Goal: Information Seeking & Learning: Understand process/instructions

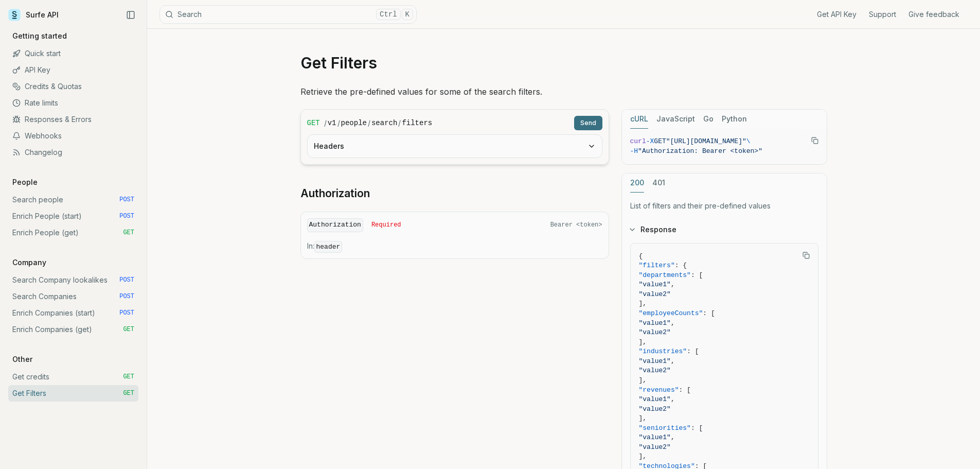
click at [919, 201] on div "Get Filters Retrieve the pre-defined values for some of the search filters. GET…" at bounding box center [563, 348] width 833 height 639
click at [677, 348] on span ""industries"" at bounding box center [663, 351] width 48 height 8
click at [671, 364] on span ""value1"" at bounding box center [655, 361] width 32 height 8
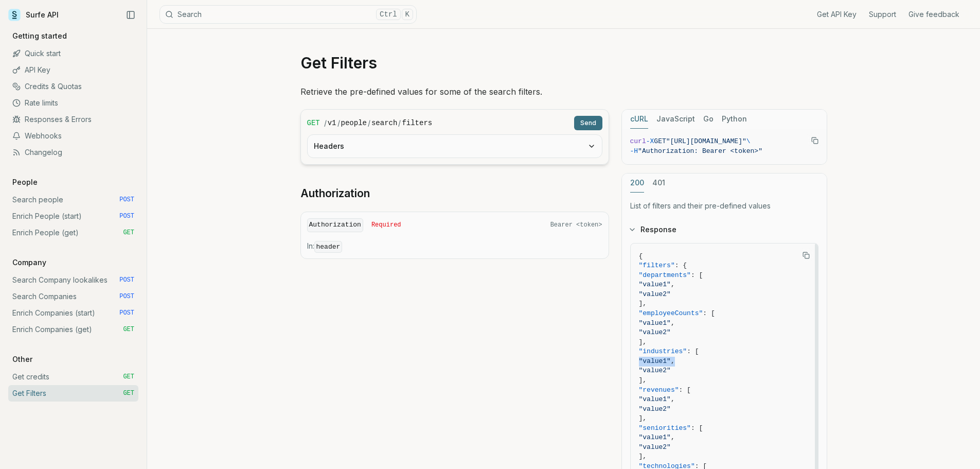
click at [671, 364] on span ""value1"" at bounding box center [655, 361] width 32 height 8
click at [671, 370] on span ""value2"" at bounding box center [655, 370] width 32 height 8
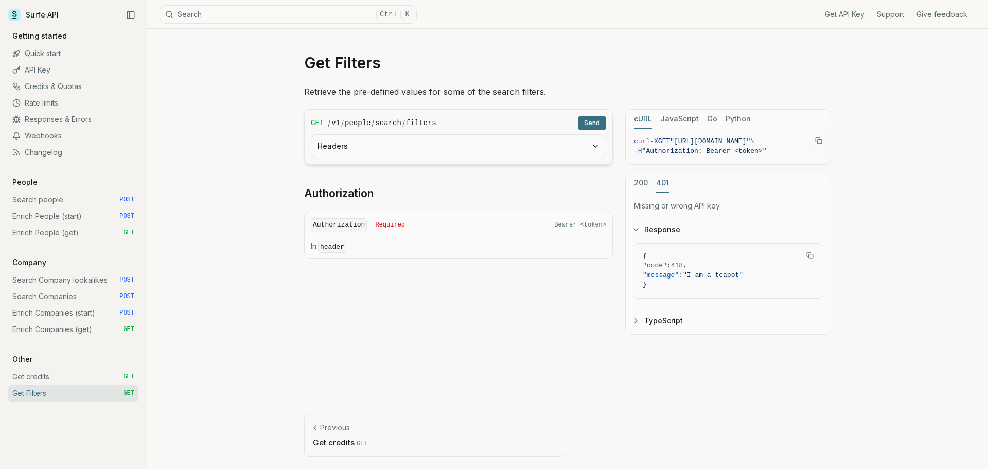
click at [655, 182] on div "200 401" at bounding box center [728, 182] width 205 height 19
click at [633, 181] on div "200 401" at bounding box center [728, 182] width 205 height 19
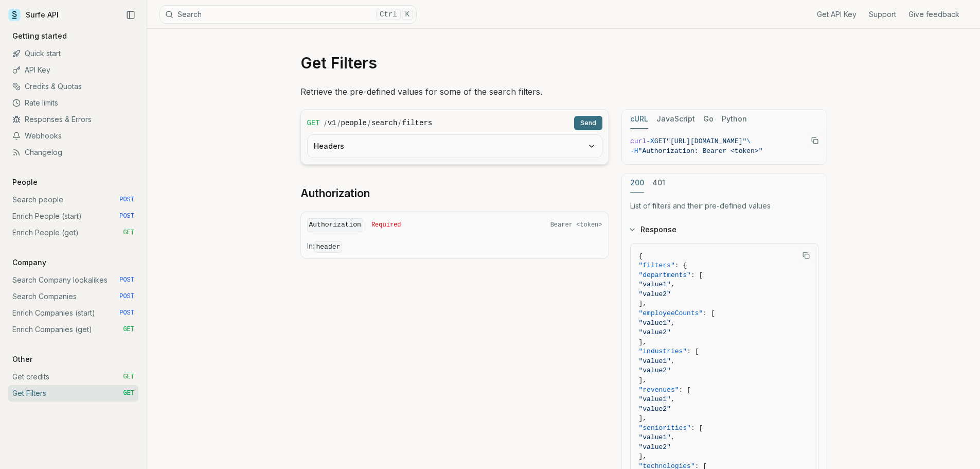
click at [641, 180] on button "200" at bounding box center [637, 182] width 14 height 19
click at [586, 119] on button "Send" at bounding box center [588, 123] width 28 height 14
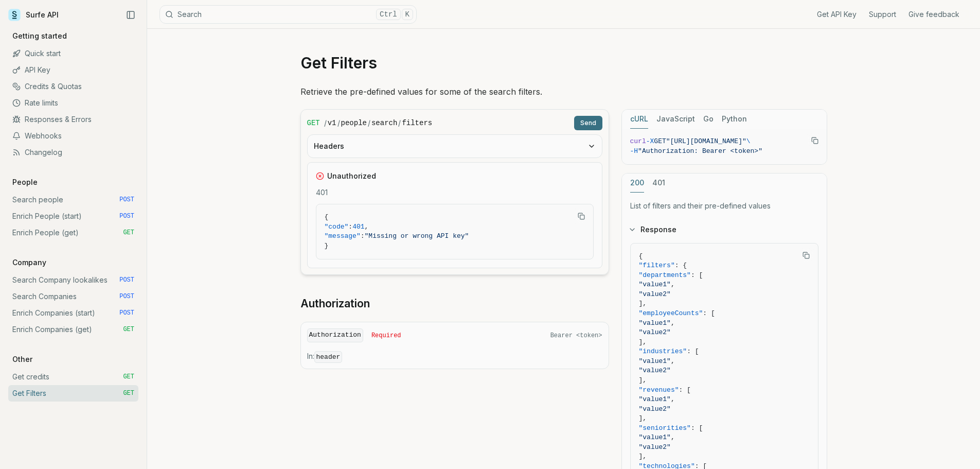
click at [575, 148] on button "Headers" at bounding box center [455, 146] width 294 height 23
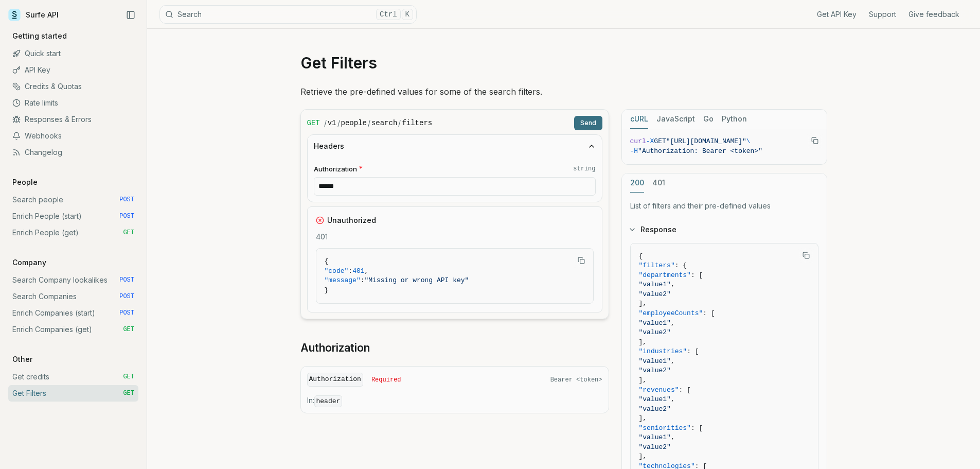
click at [689, 204] on p "List of filters and their pre-defined values" at bounding box center [724, 206] width 188 height 10
click at [690, 208] on p "List of filters and their pre-defined values" at bounding box center [724, 206] width 188 height 10
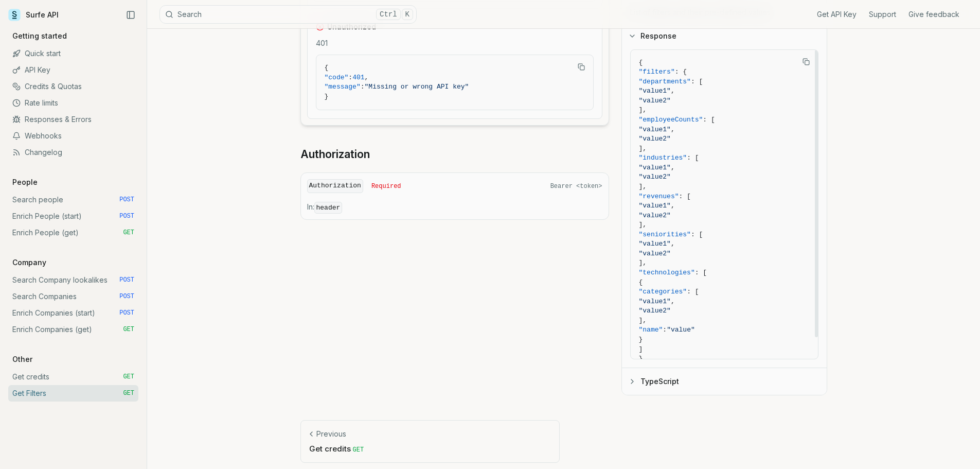
scroll to position [200, 0]
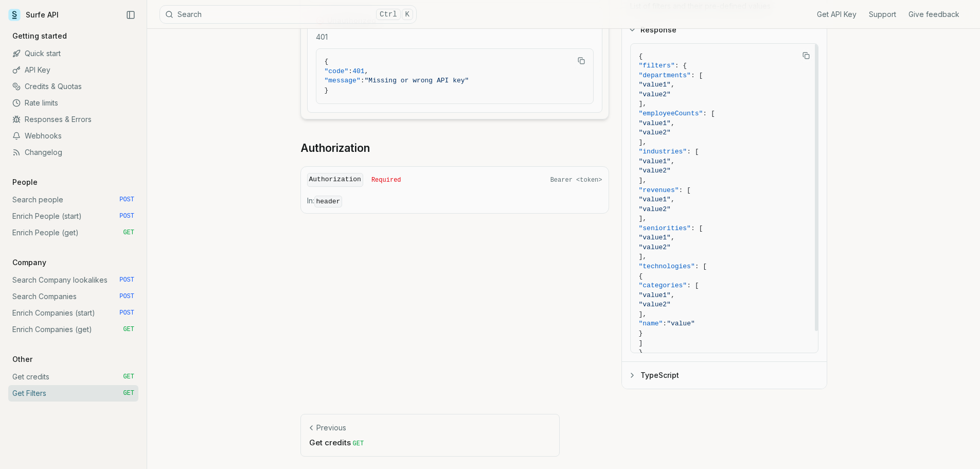
click at [644, 375] on button "TypeScript" at bounding box center [724, 375] width 205 height 27
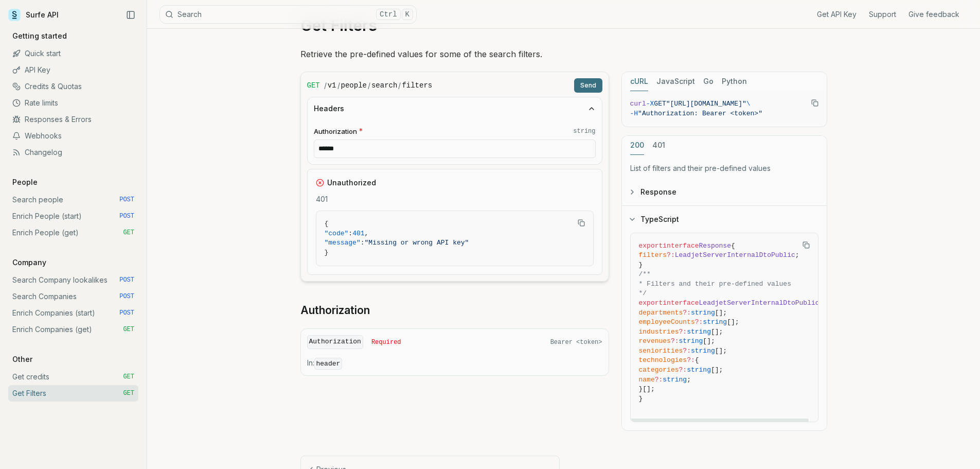
scroll to position [0, 0]
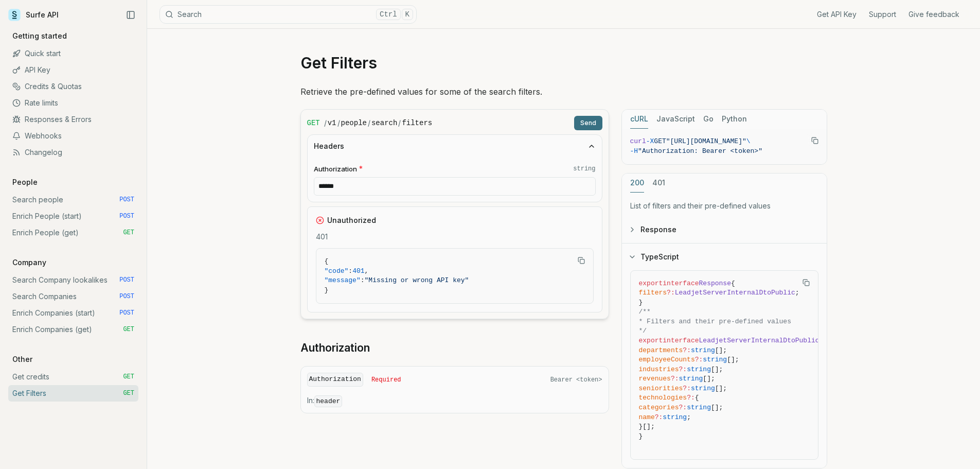
click at [590, 116] on button "Send" at bounding box center [588, 123] width 28 height 14
click at [563, 190] on input "******" at bounding box center [455, 186] width 282 height 19
click at [582, 169] on code "string" at bounding box center [584, 169] width 22 height 8
click at [582, 177] on input "******" at bounding box center [455, 186] width 282 height 19
drag, startPoint x: 487, startPoint y: 187, endPoint x: 268, endPoint y: 178, distance: 218.8
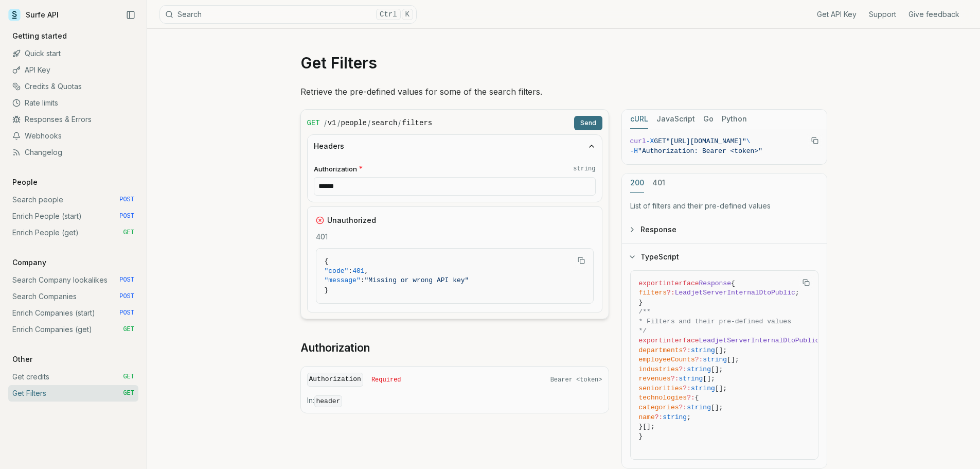
click at [268, 178] on div "Get Filters Retrieve the pre-defined values for some of the search filters. GET…" at bounding box center [563, 288] width 833 height 519
click at [594, 123] on button "Send" at bounding box center [588, 123] width 28 height 14
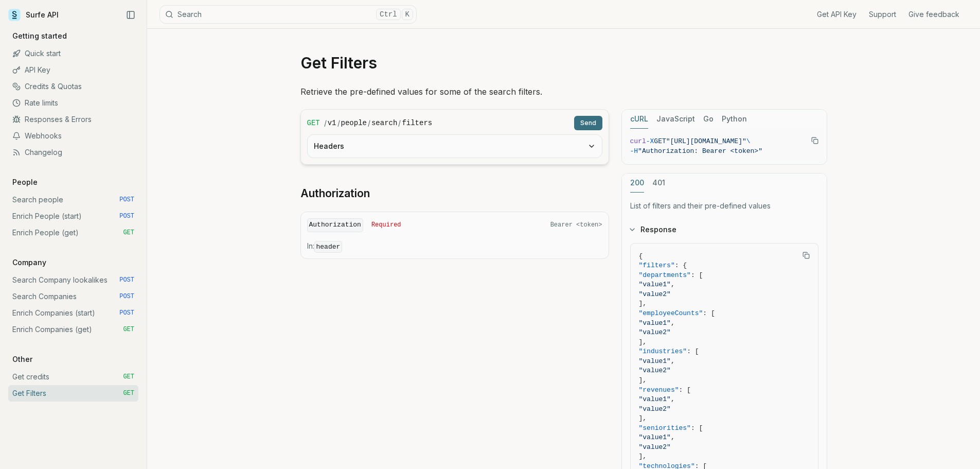
click at [592, 124] on button "Send" at bounding box center [588, 123] width 28 height 14
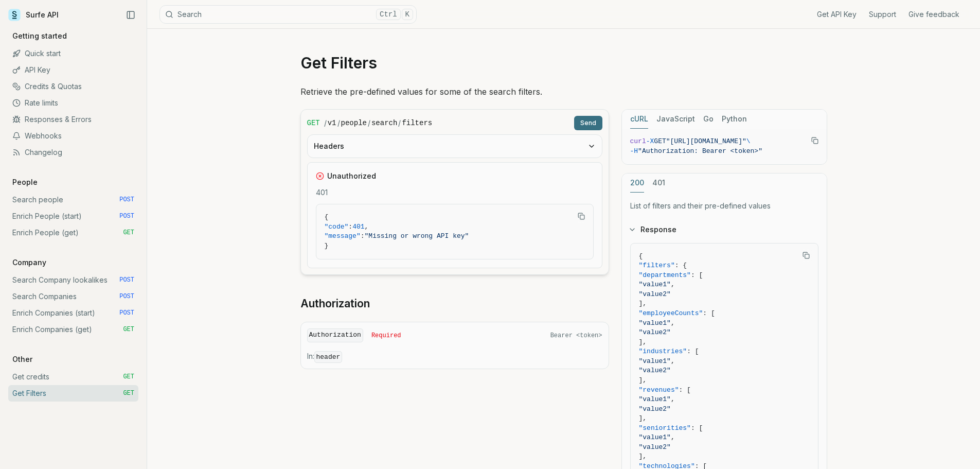
click at [596, 143] on button "Headers" at bounding box center [455, 146] width 294 height 23
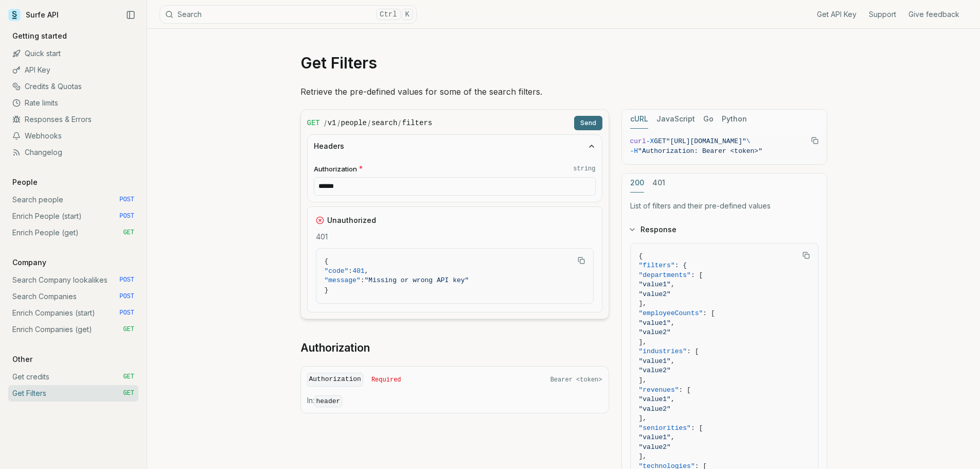
click at [589, 146] on icon "button" at bounding box center [592, 146] width 8 height 8
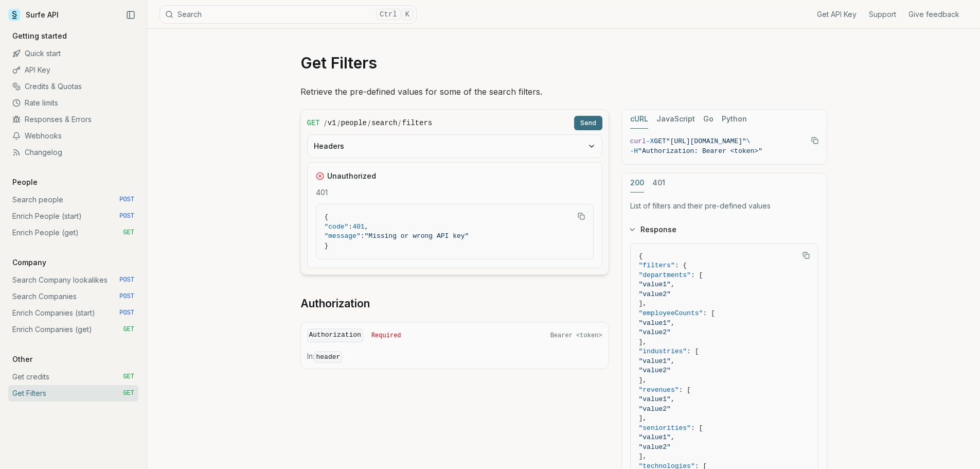
click at [954, 282] on div "Get Filters Retrieve the pre-defined values for some of the search filters. GET…" at bounding box center [563, 348] width 833 height 639
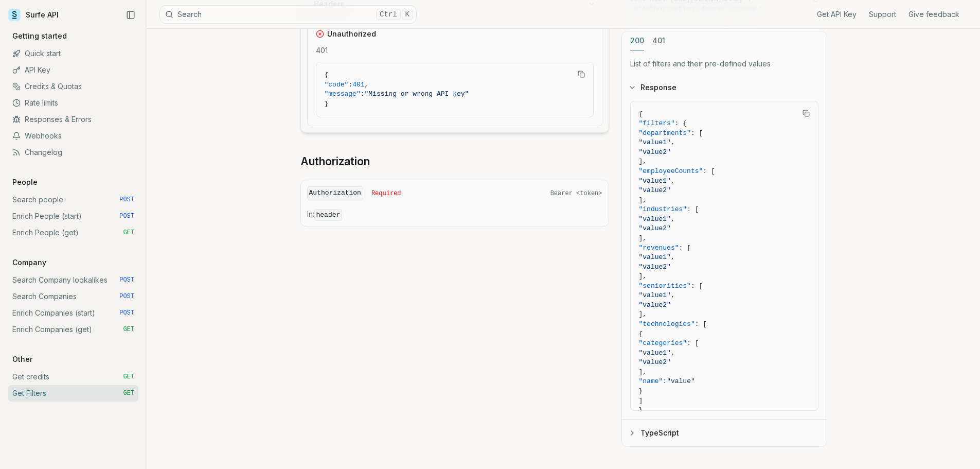
scroll to position [200, 0]
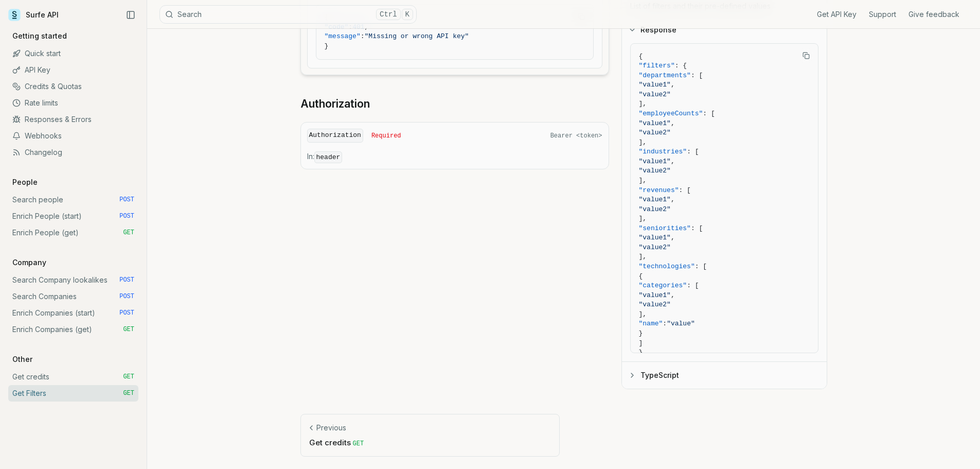
click at [331, 441] on p "Get credits GET" at bounding box center [430, 442] width 242 height 11
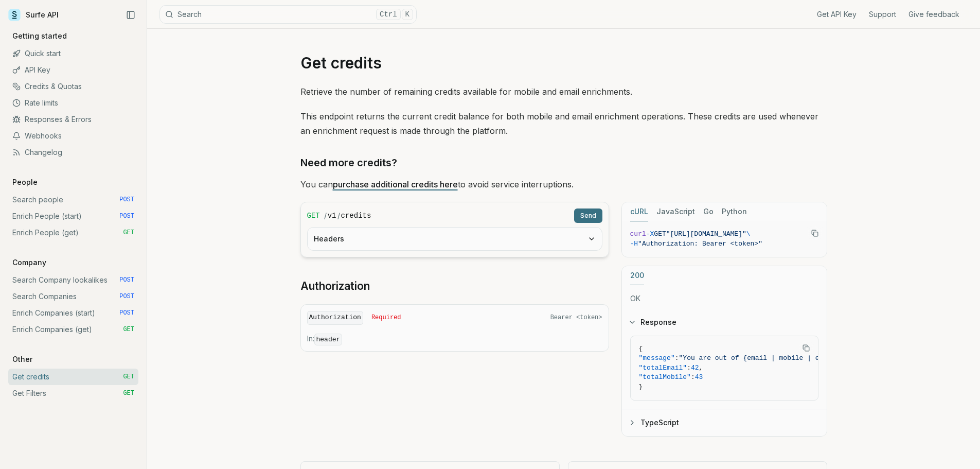
click at [44, 14] on link "Surfe API" at bounding box center [33, 14] width 50 height 15
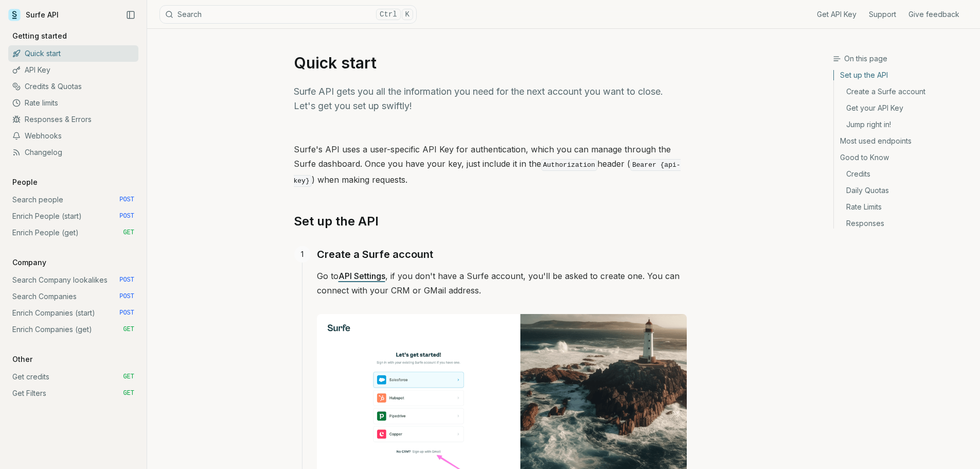
click at [17, 19] on icon at bounding box center [14, 15] width 12 height 12
click at [845, 9] on link "Get API Key" at bounding box center [837, 14] width 40 height 10
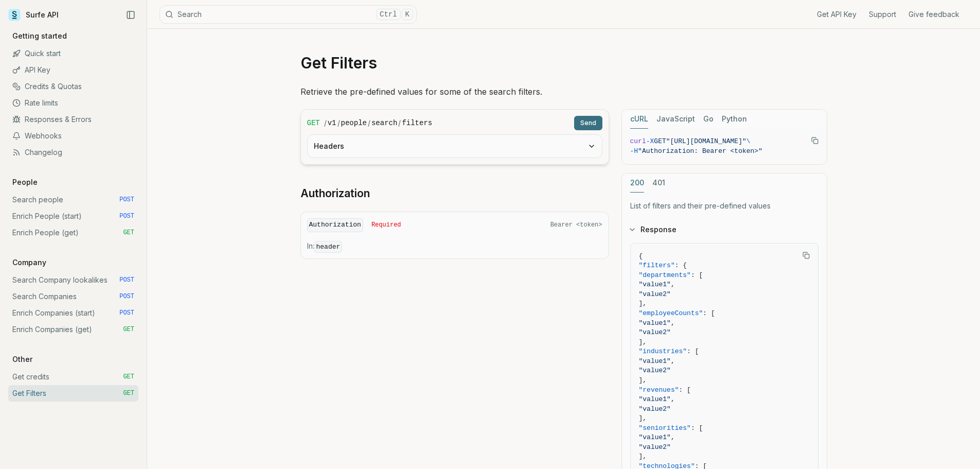
click at [582, 123] on button "Send" at bounding box center [588, 123] width 28 height 14
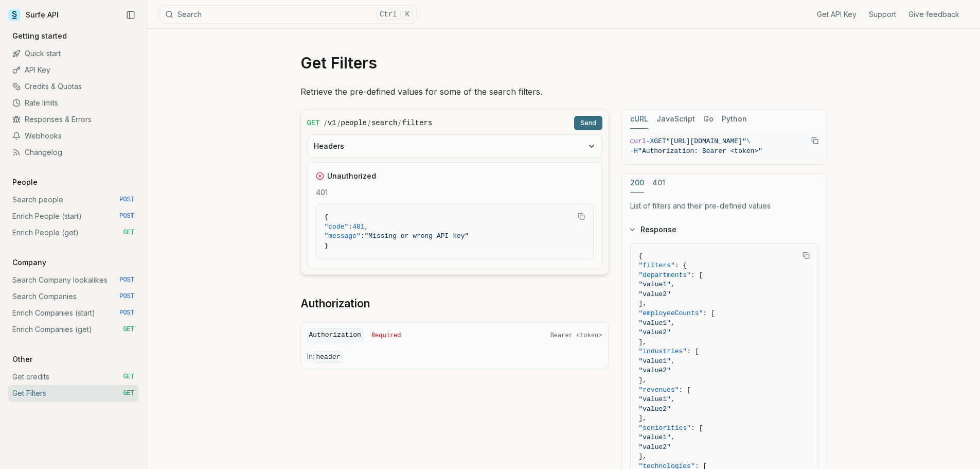
click at [547, 336] on div "Authorization Required Bearer <token>" at bounding box center [454, 335] width 295 height 14
click at [345, 331] on code "Authorization" at bounding box center [335, 335] width 56 height 14
click at [541, 153] on button "Headers" at bounding box center [455, 146] width 294 height 23
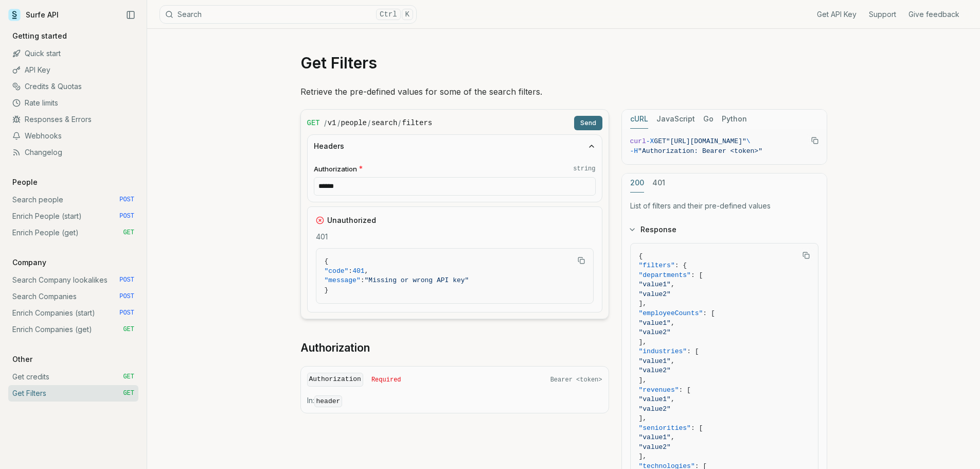
click at [489, 188] on input "******" at bounding box center [455, 186] width 282 height 19
drag, startPoint x: 489, startPoint y: 188, endPoint x: 286, endPoint y: 185, distance: 203.8
click at [286, 185] on article "Get Filters Retrieve the pre-defined values for some of the search filters. GET…" at bounding box center [564, 348] width 576 height 639
paste input "**********"
type input "**********"
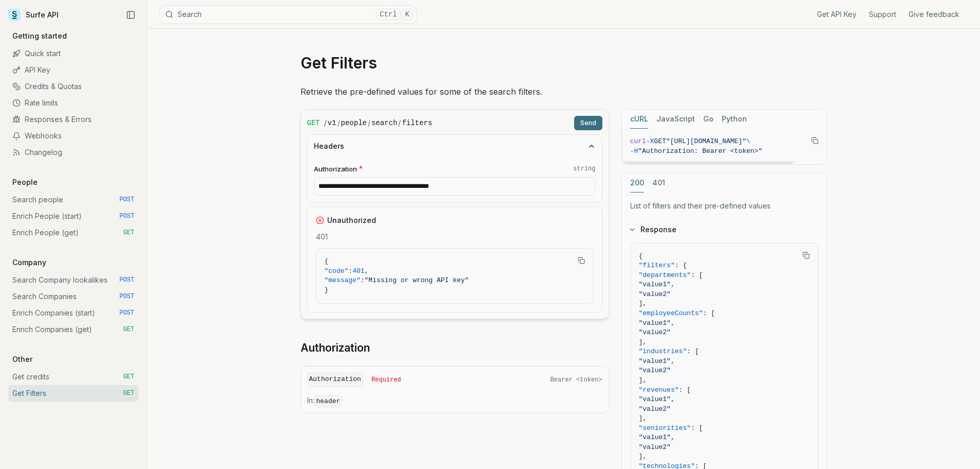
click at [587, 118] on button "Send" at bounding box center [588, 123] width 28 height 14
click at [561, 183] on input "**********" at bounding box center [455, 186] width 282 height 19
click at [582, 127] on button "Send" at bounding box center [588, 123] width 28 height 14
click at [502, 191] on input "**********" at bounding box center [455, 186] width 282 height 19
click at [317, 183] on input "**********" at bounding box center [455, 186] width 282 height 19
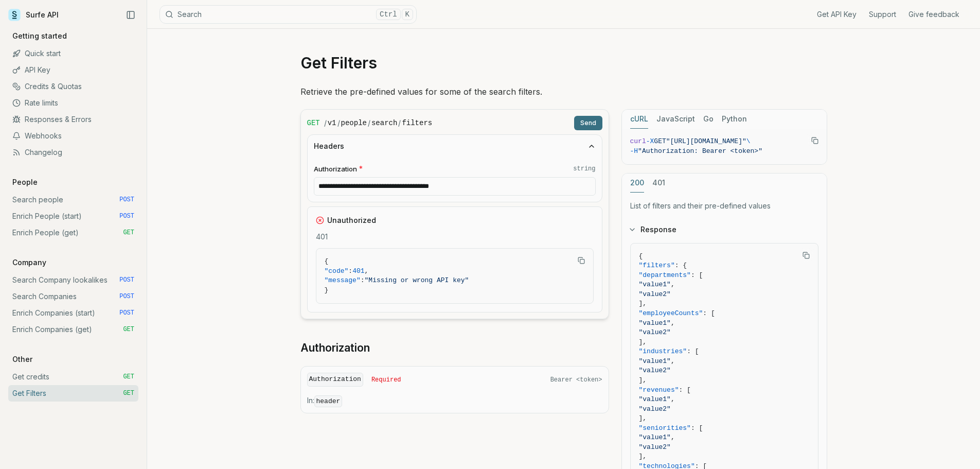
click at [525, 191] on input "**********" at bounding box center [455, 186] width 282 height 19
click at [591, 123] on button "Send" at bounding box center [588, 123] width 28 height 14
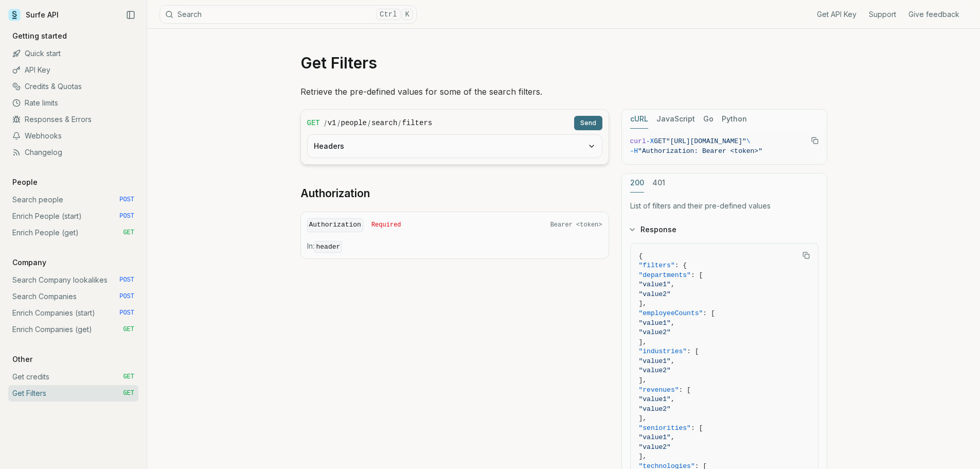
click at [584, 121] on button "Send" at bounding box center [588, 123] width 28 height 14
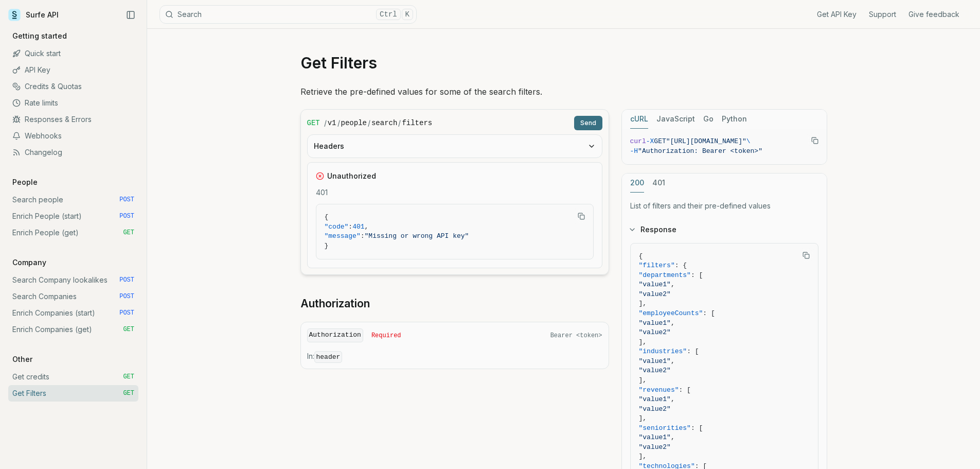
click at [509, 149] on button "Headers" at bounding box center [455, 146] width 294 height 23
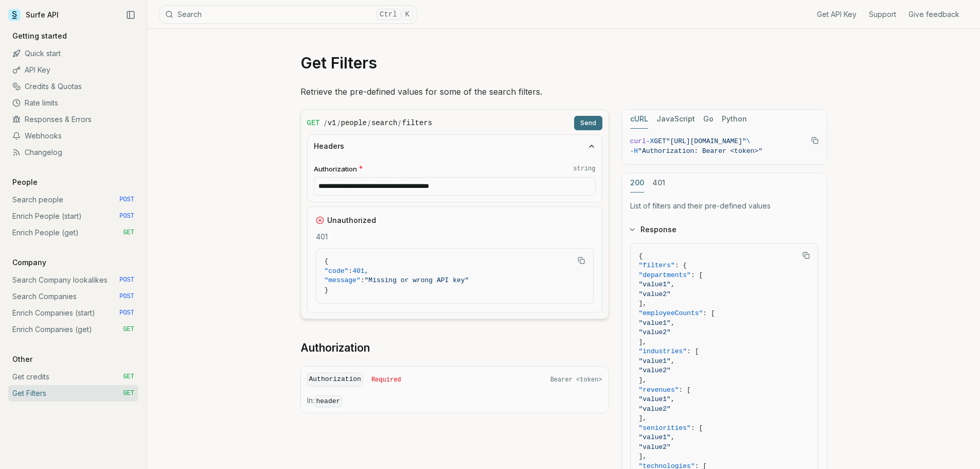
click at [522, 189] on input "**********" at bounding box center [455, 186] width 282 height 19
drag, startPoint x: 406, startPoint y: 176, endPoint x: 264, endPoint y: 168, distance: 141.7
click at [264, 168] on div "**********" at bounding box center [563, 348] width 833 height 639
click at [593, 120] on button "Send" at bounding box center [588, 123] width 28 height 14
click at [475, 276] on span ""message" : "Missing or wrong API key"" at bounding box center [455, 281] width 260 height 10
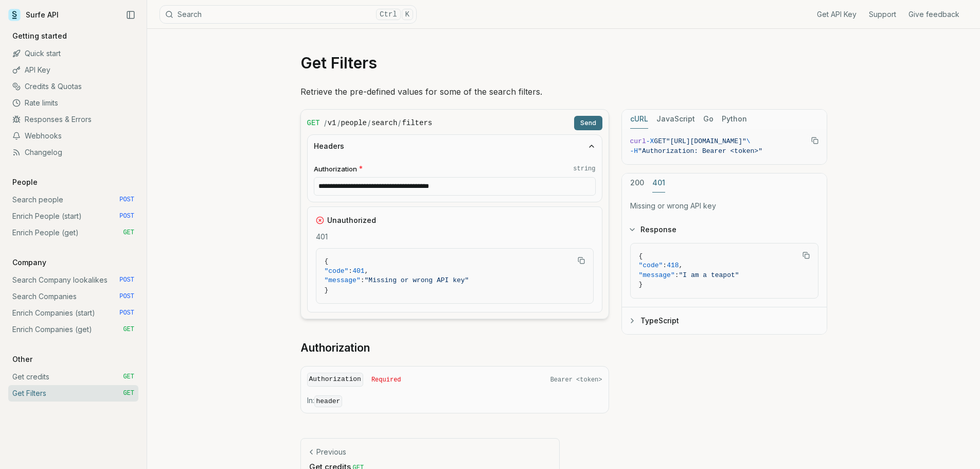
click at [656, 182] on button "401" at bounding box center [658, 182] width 13 height 19
click at [621, 182] on div "200 401 Missing or wrong API key Response { "code" : 418 , "message" : "I am a …" at bounding box center [724, 254] width 206 height 162
click at [635, 183] on button "200" at bounding box center [637, 182] width 14 height 19
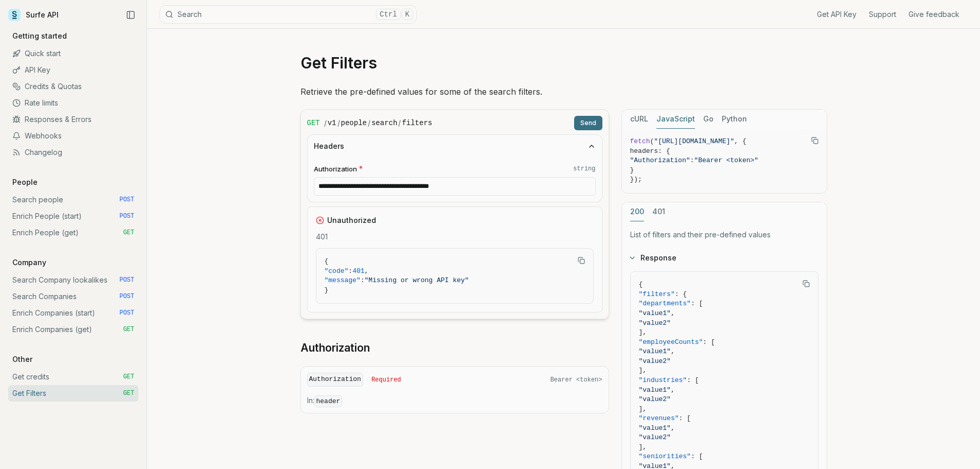
click at [670, 119] on button "JavaScript" at bounding box center [675, 119] width 39 height 19
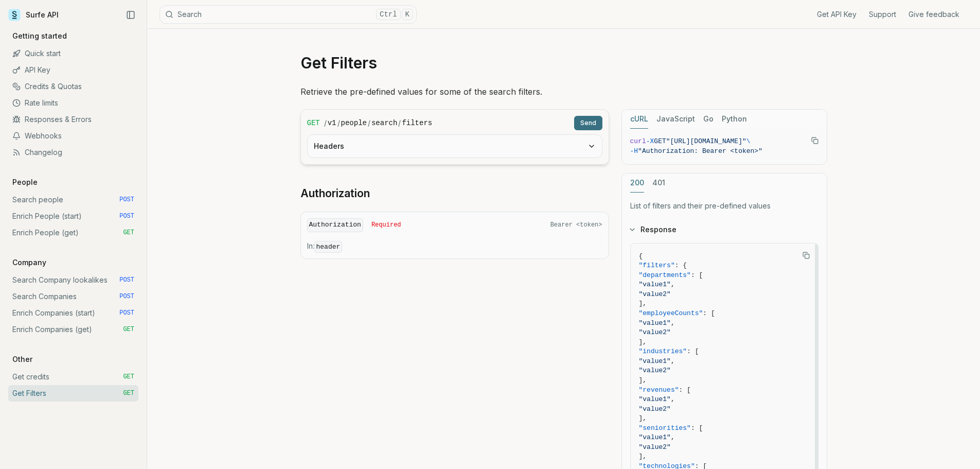
click at [325, 228] on code "Authorization" at bounding box center [335, 225] width 56 height 14
click at [328, 226] on code "Authorization" at bounding box center [335, 225] width 56 height 14
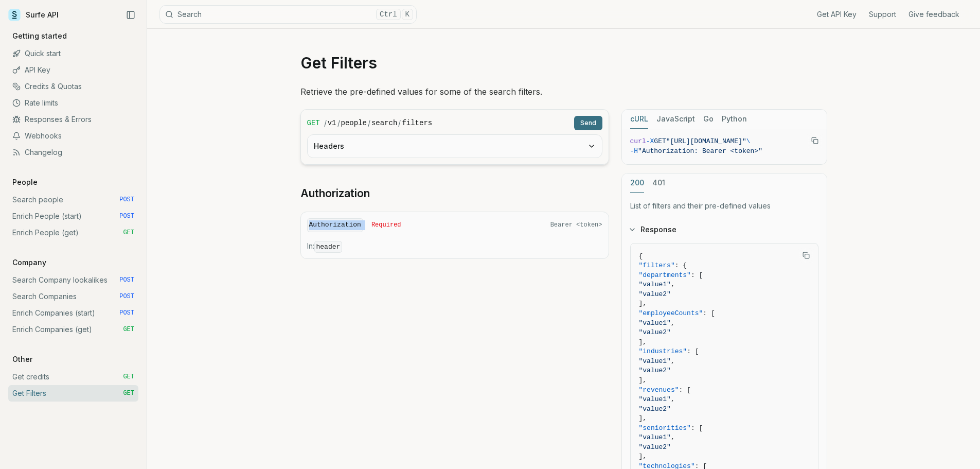
click at [328, 226] on code "Authorization" at bounding box center [335, 225] width 56 height 14
click at [593, 220] on div "Authorization Required Bearer <token>" at bounding box center [454, 225] width 295 height 14
click at [592, 222] on span "Bearer <token>" at bounding box center [576, 225] width 52 height 8
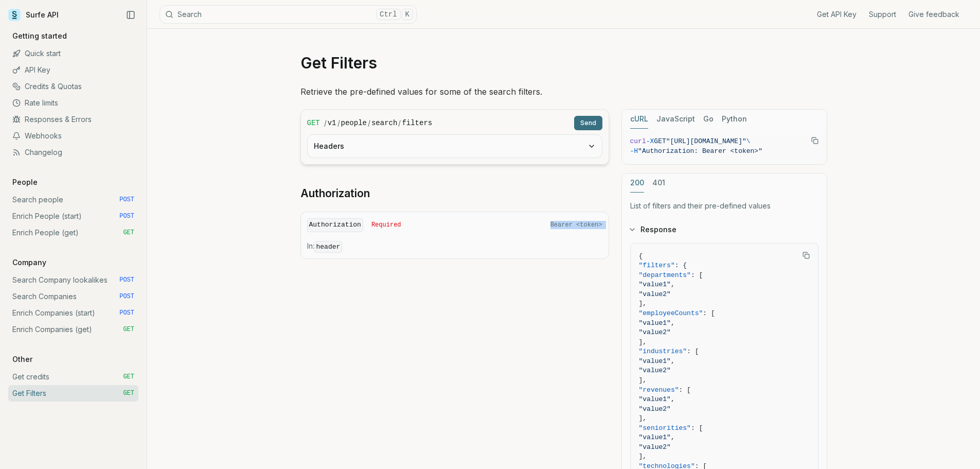
click at [592, 222] on span "Bearer <token>" at bounding box center [576, 225] width 52 height 8
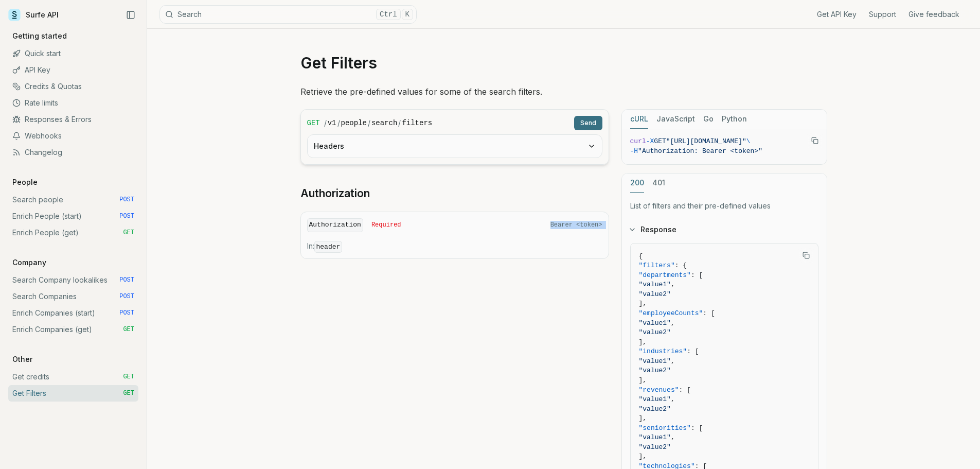
click at [592, 222] on span "Bearer <token>" at bounding box center [576, 225] width 52 height 8
click at [749, 151] on span ""Authorization: Bearer <token>"" at bounding box center [700, 151] width 125 height 8
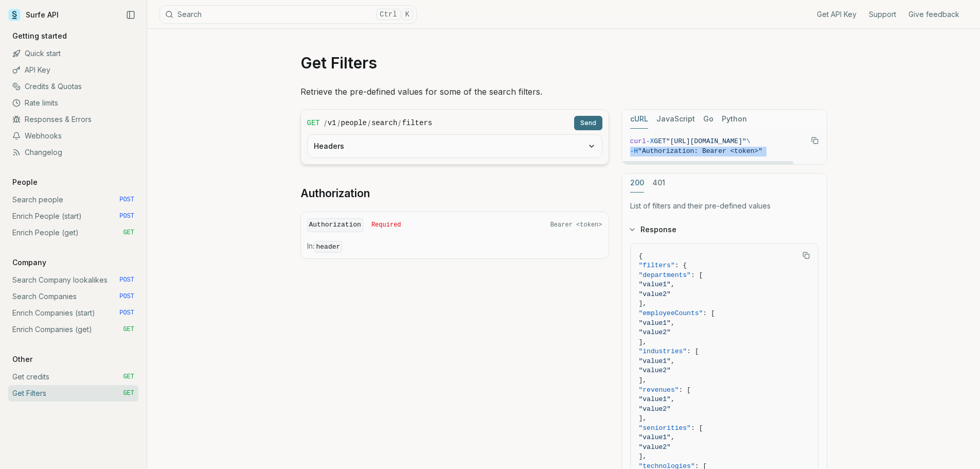
click at [749, 151] on span ""Authorization: Bearer <token>"" at bounding box center [700, 151] width 125 height 8
click at [590, 147] on icon "button" at bounding box center [592, 146] width 8 height 8
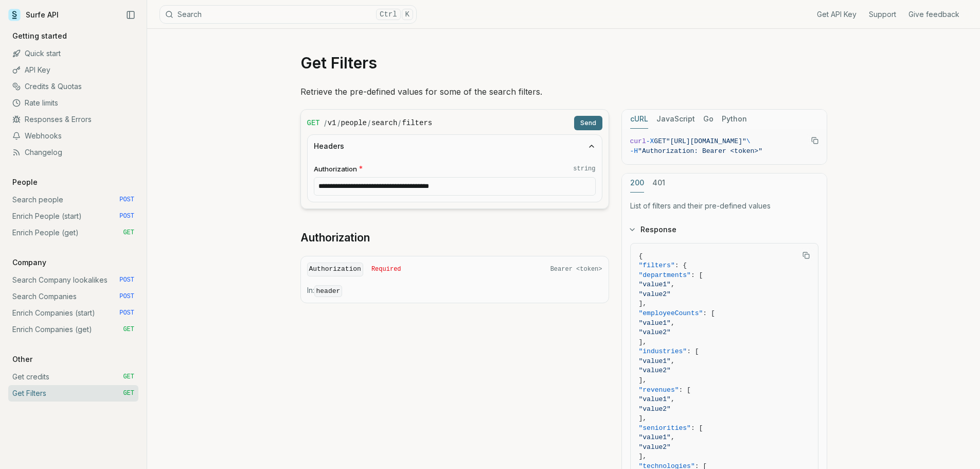
click at [531, 190] on input "**********" at bounding box center [455, 186] width 282 height 19
click at [363, 170] on label "Authorization * string" at bounding box center [455, 169] width 282 height 10
click at [363, 177] on input "**********" at bounding box center [455, 186] width 282 height 19
click at [360, 169] on span "*" at bounding box center [361, 169] width 4 height 10
click at [360, 177] on input "**********" at bounding box center [455, 186] width 282 height 19
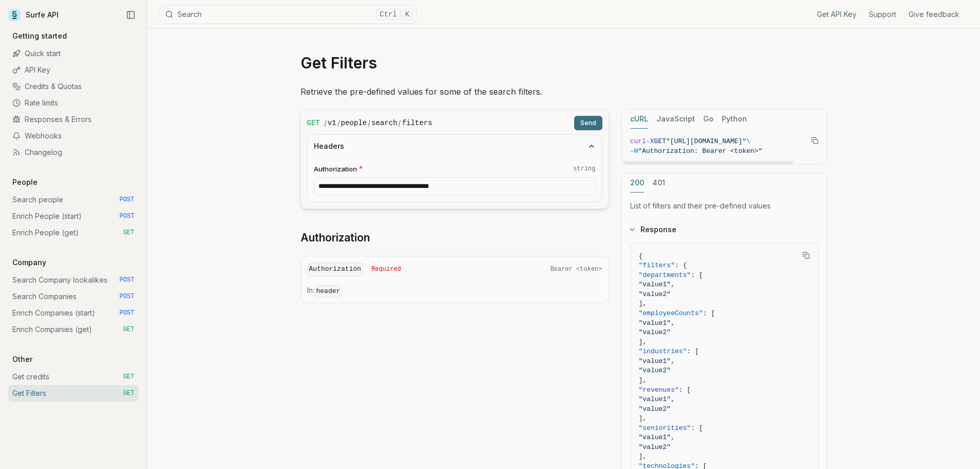
click at [602, 121] on form "**********" at bounding box center [454, 159] width 309 height 100
click at [593, 123] on button "Send" at bounding box center [588, 123] width 28 height 14
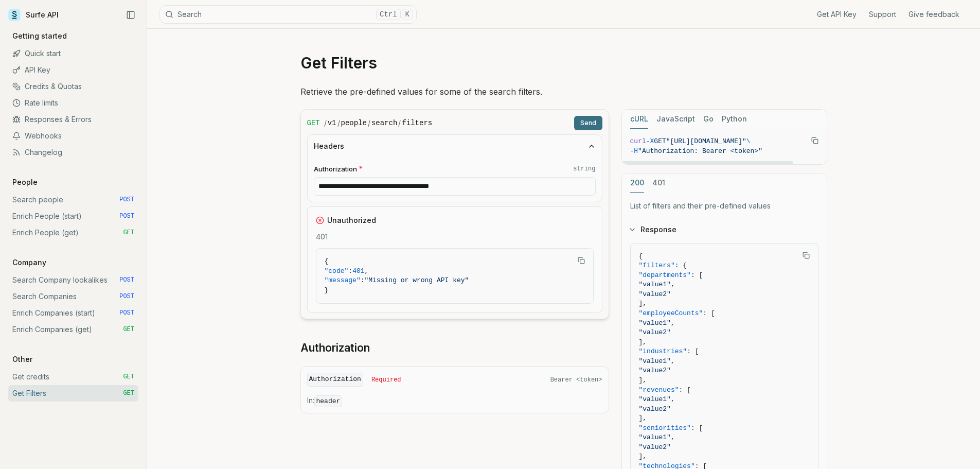
click at [778, 159] on pre "curl -X GET "https://api.surfe.com/v1/people/search/filters" \ -H "Authorizatio…" at bounding box center [724, 146] width 205 height 35
drag, startPoint x: 778, startPoint y: 159, endPoint x: 796, endPoint y: 157, distance: 18.1
click at [829, 161] on article "**********" at bounding box center [564, 348] width 576 height 639
drag, startPoint x: 741, startPoint y: 162, endPoint x: 549, endPoint y: 151, distance: 192.2
click at [622, 161] on div at bounding box center [707, 162] width 171 height 3
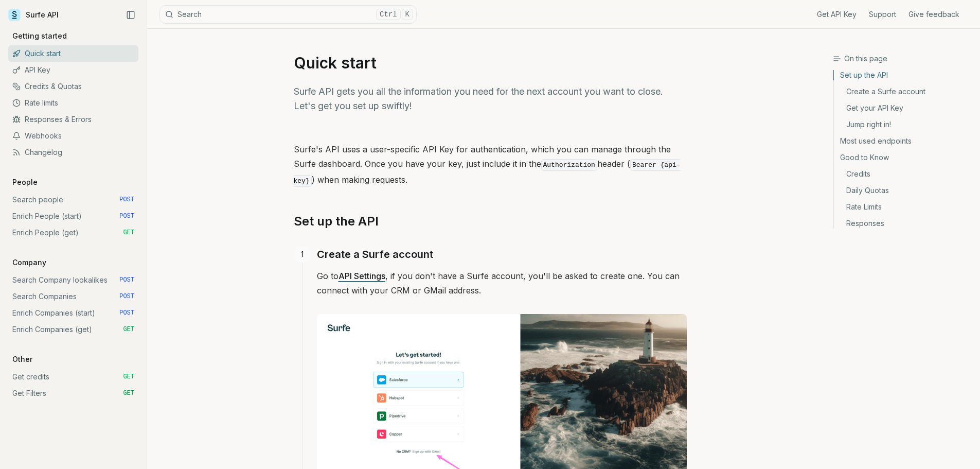
click at [612, 215] on h2 "Set up the API" at bounding box center [490, 221] width 393 height 16
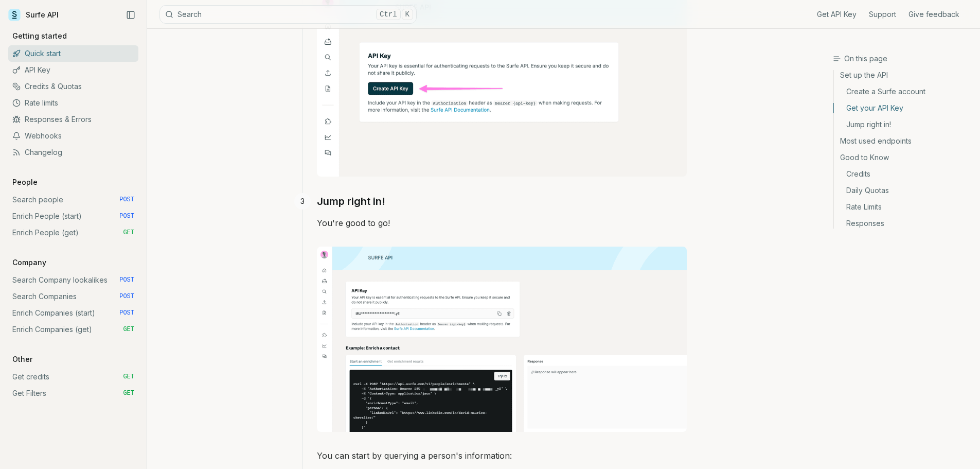
scroll to position [617, 0]
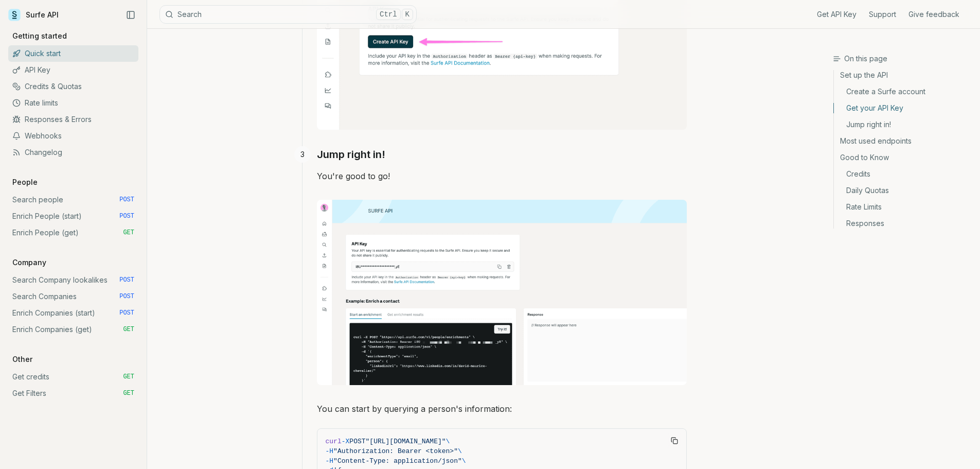
click at [797, 300] on div "On this page Get your API Key Quick start Surfe API gets you all the informatio…" at bounding box center [490, 369] width 686 height 1917
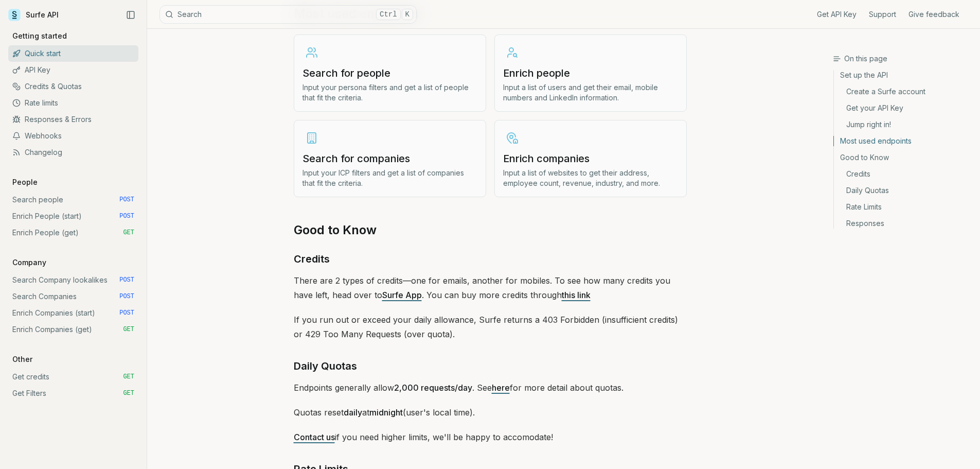
scroll to position [1286, 0]
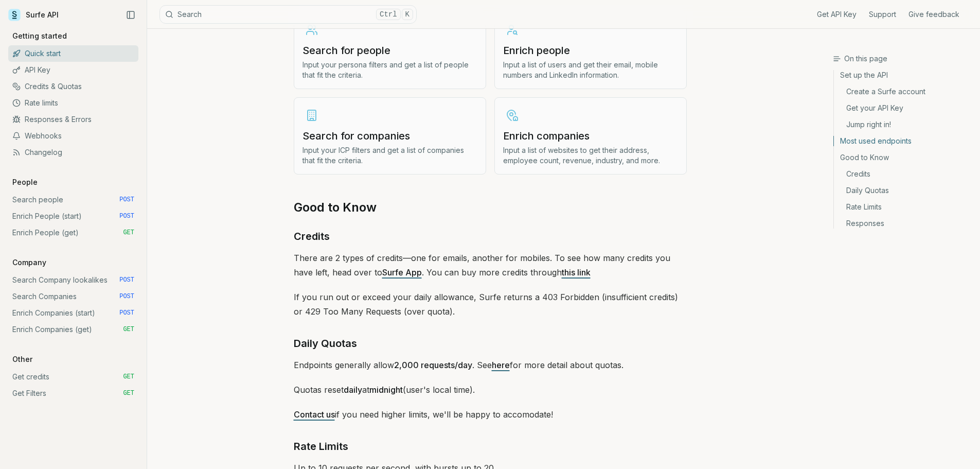
click at [591, 314] on p "If you run out or exceed your daily allowance, Surfe returns a 403 Forbidden (i…" at bounding box center [490, 304] width 393 height 29
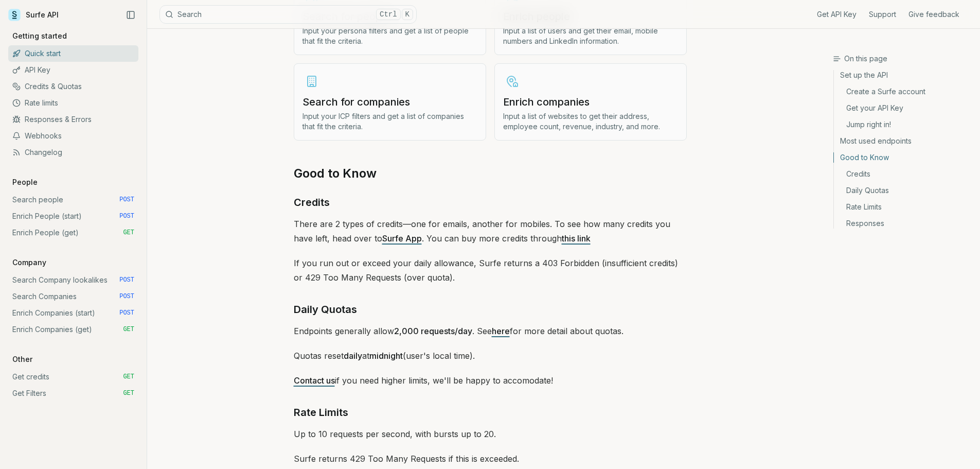
scroll to position [1389, 0]
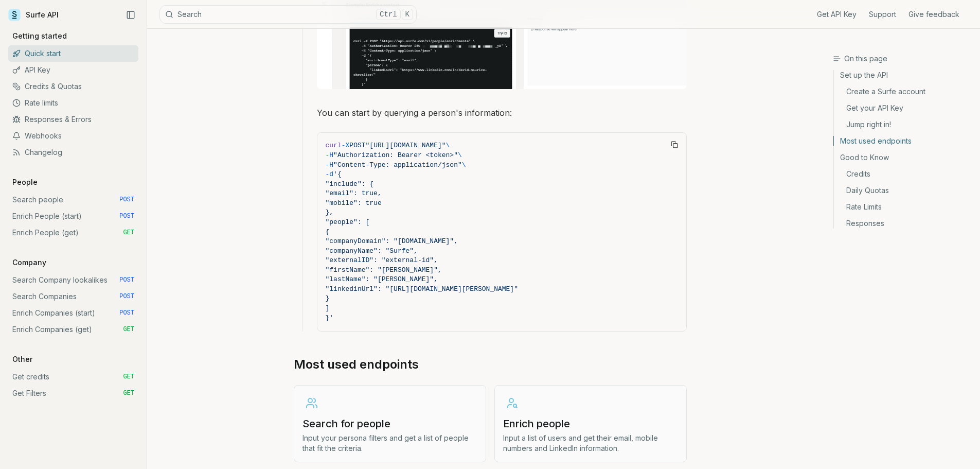
scroll to position [909, 0]
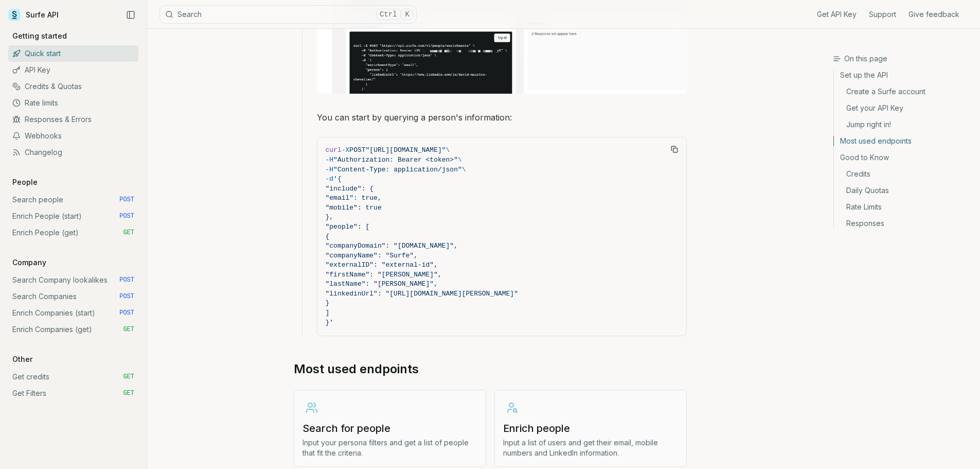
click at [772, 141] on div "On this page Most used endpoints Quick start Surfe API gets you all the informa…" at bounding box center [490, 78] width 686 height 1917
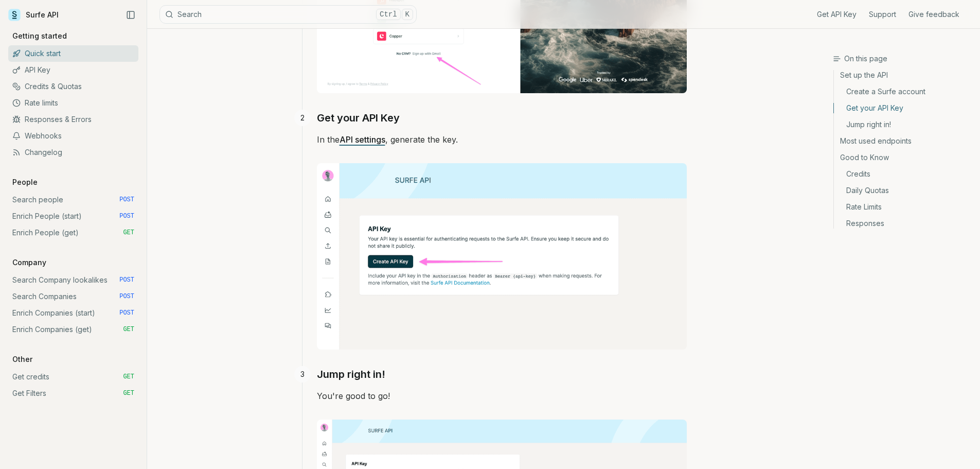
scroll to position [291, 0]
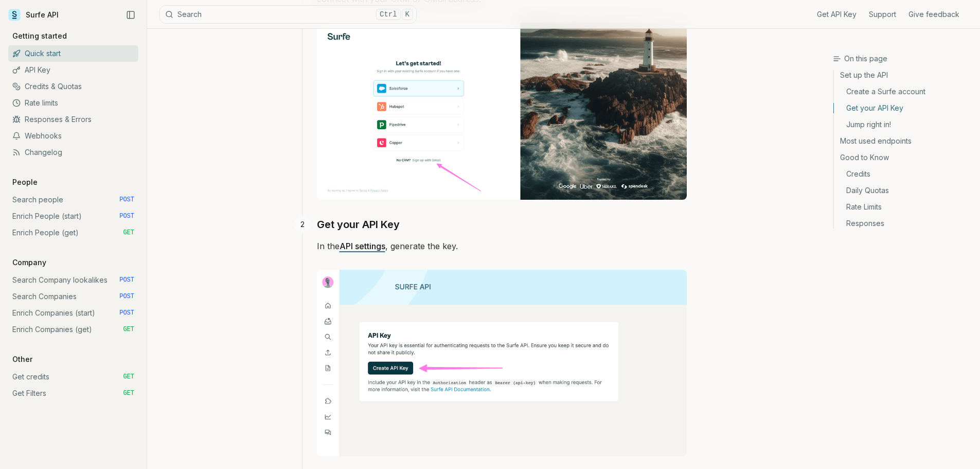
click at [26, 67] on link "API Key" at bounding box center [73, 70] width 130 height 16
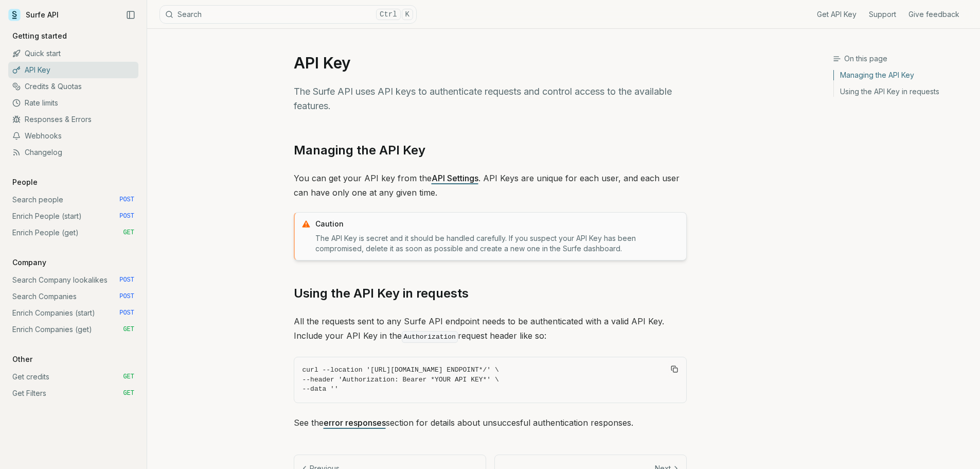
click at [57, 84] on link "Credits & Quotas" at bounding box center [73, 86] width 130 height 16
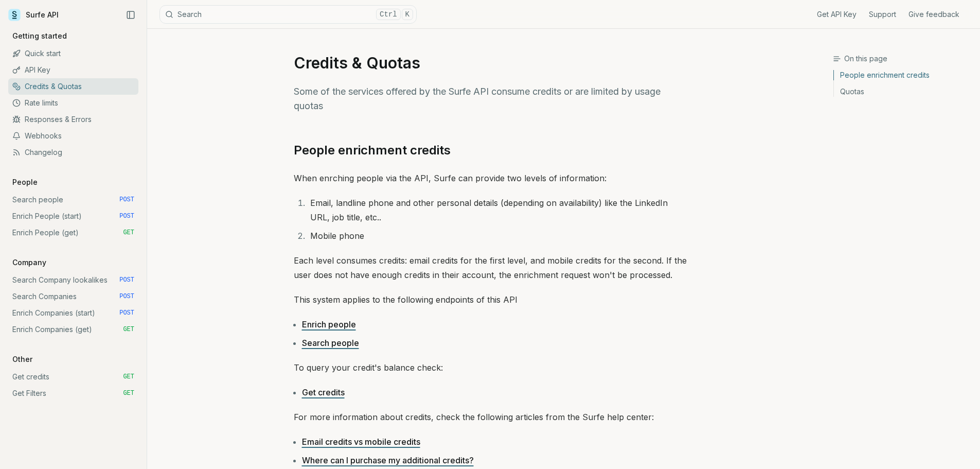
click at [909, 193] on div "On this page People enrichment credits Quotas" at bounding box center [906, 259] width 147 height 411
click at [858, 243] on div "On this page People enrichment credits Quotas" at bounding box center [906, 259] width 147 height 411
click at [856, 244] on div "On this page People enrichment credits Quotas" at bounding box center [906, 259] width 147 height 411
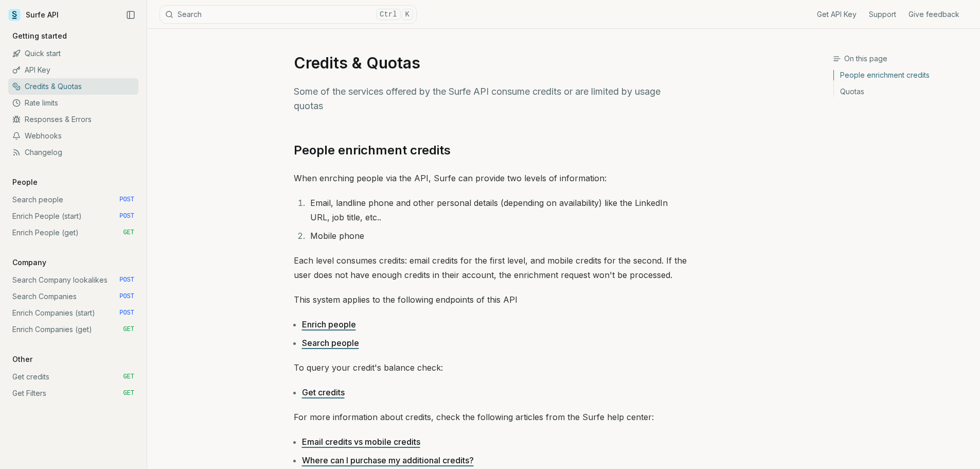
click at [856, 245] on div "On this page People enrichment credits Quotas" at bounding box center [906, 259] width 147 height 411
click at [840, 240] on div "On this page People enrichment credits Quotas" at bounding box center [906, 259] width 147 height 411
click at [840, 241] on div "On this page People enrichment credits Quotas" at bounding box center [906, 259] width 147 height 411
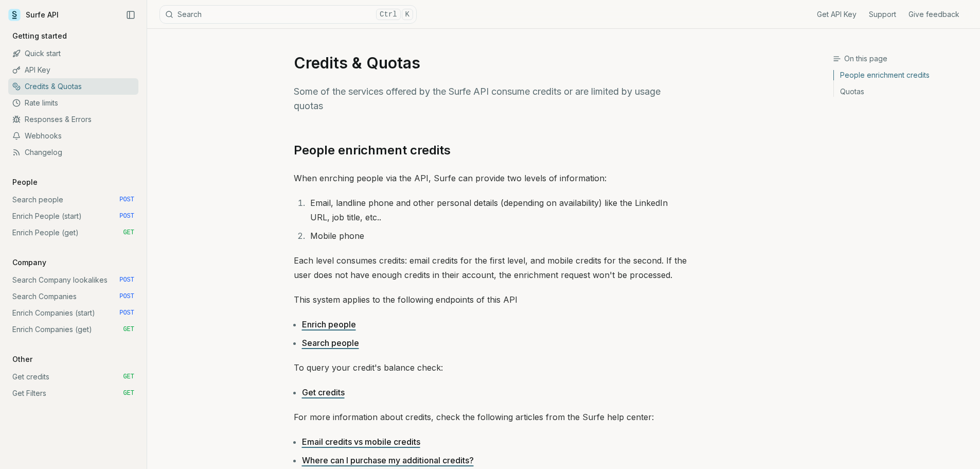
click at [841, 252] on div "On this page People enrichment credits Quotas" at bounding box center [906, 259] width 147 height 411
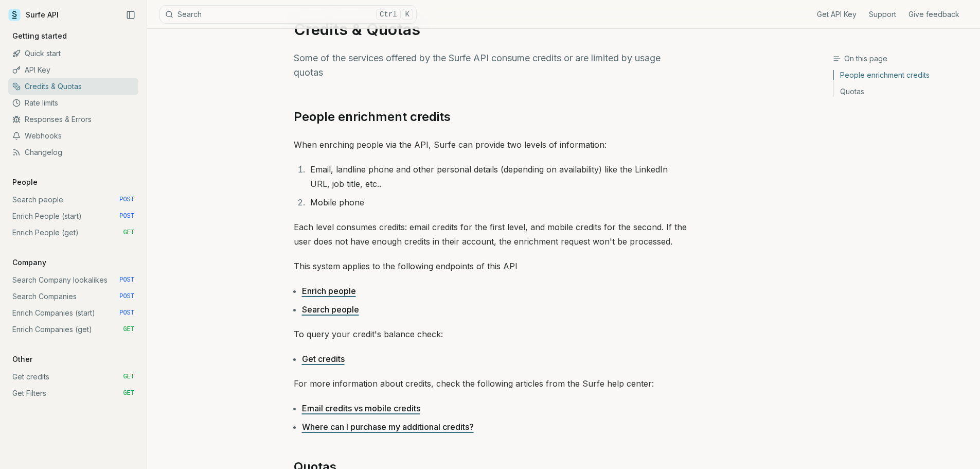
scroll to position [51, 0]
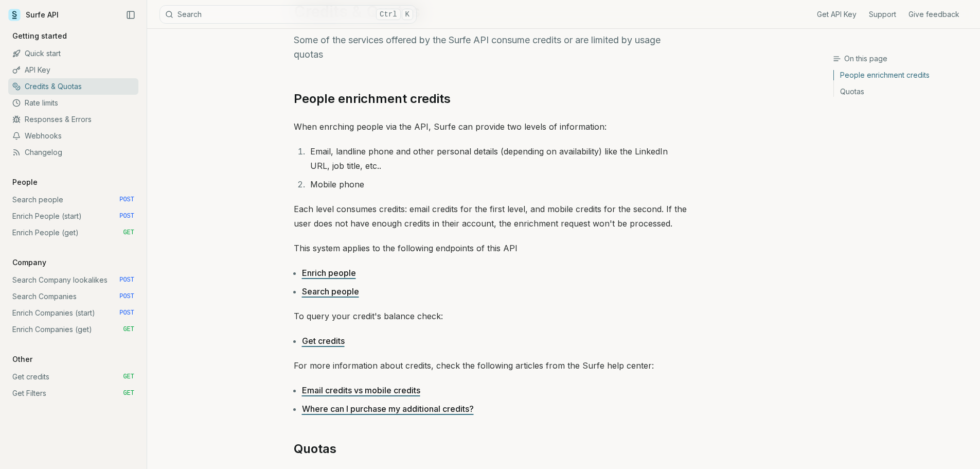
click at [843, 259] on div "On this page People enrichment credits Quotas" at bounding box center [906, 259] width 147 height 411
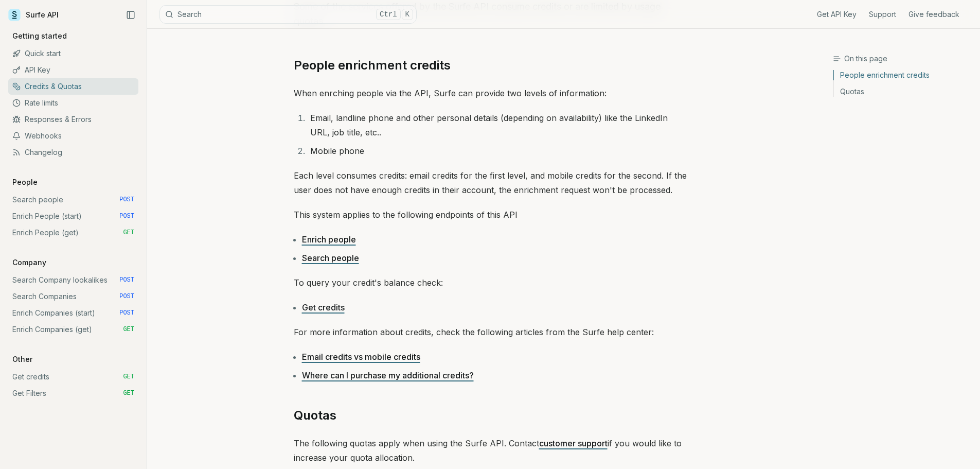
scroll to position [103, 0]
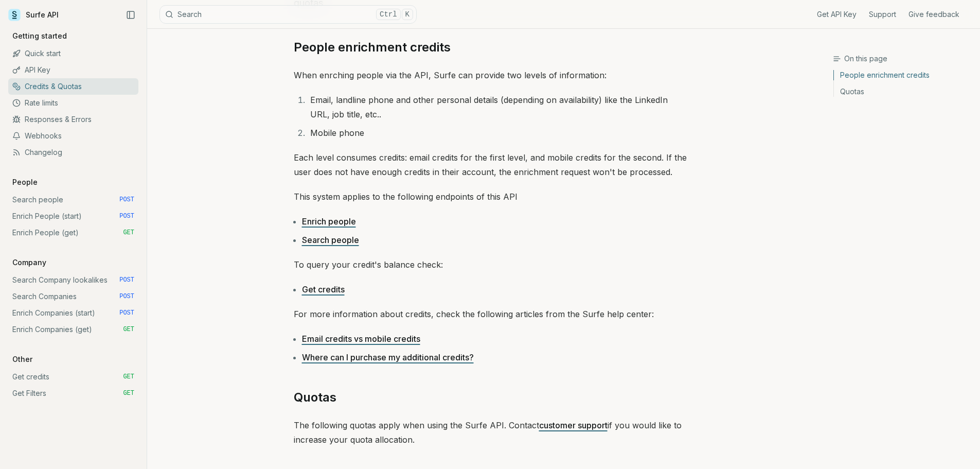
drag, startPoint x: 329, startPoint y: 286, endPoint x: 314, endPoint y: 291, distance: 16.0
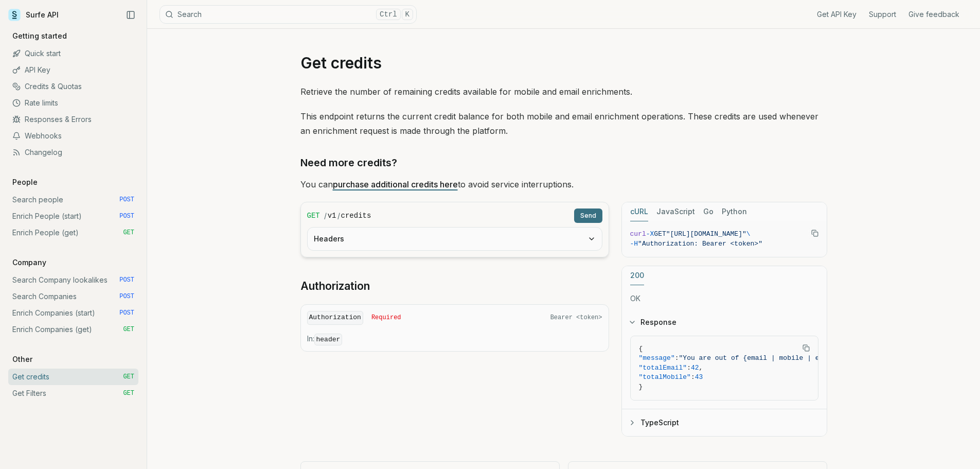
click at [590, 214] on button "Send" at bounding box center [588, 215] width 28 height 14
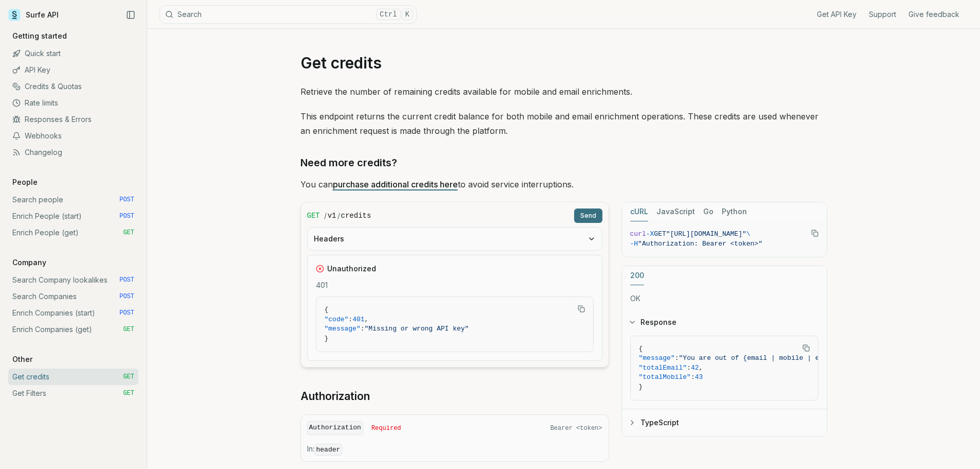
click at [463, 247] on button "Headers" at bounding box center [455, 238] width 294 height 23
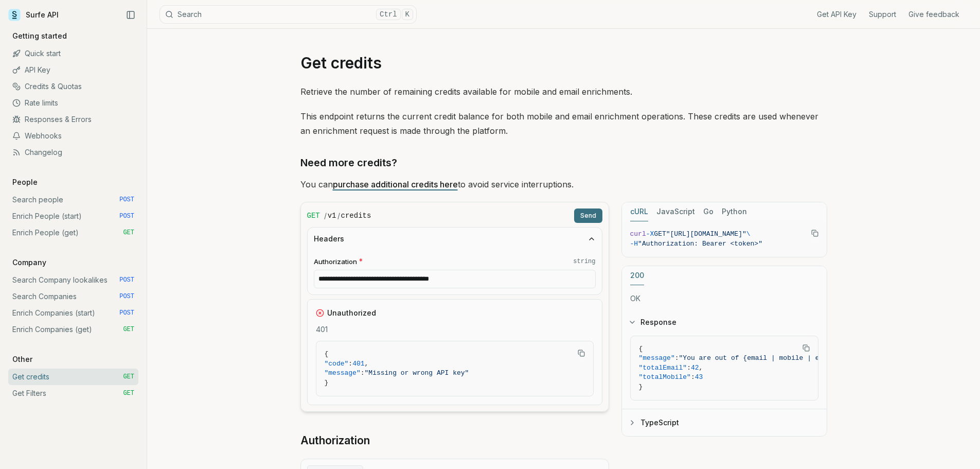
click at [523, 279] on input "**********" at bounding box center [455, 279] width 282 height 19
click at [585, 214] on button "Send" at bounding box center [588, 215] width 28 height 14
drag, startPoint x: 692, startPoint y: 355, endPoint x: 820, endPoint y: 365, distance: 127.5
click at [820, 365] on div "{ "message" : "You are out of {email | mobile | email and mobile} credits, buy …" at bounding box center [724, 372] width 205 height 74
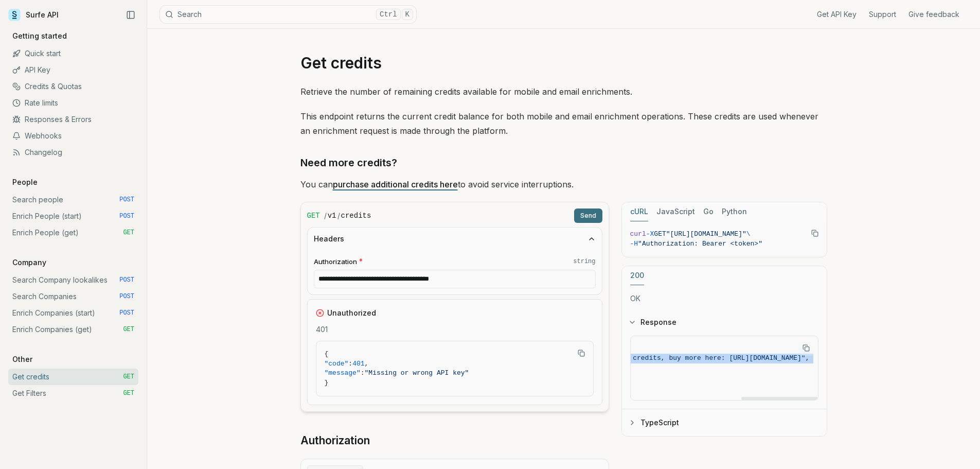
click at [766, 358] on span ""You are out of {email | mobile | email and mobile} credits, buy more here: [UR…" at bounding box center [614, 358] width 381 height 8
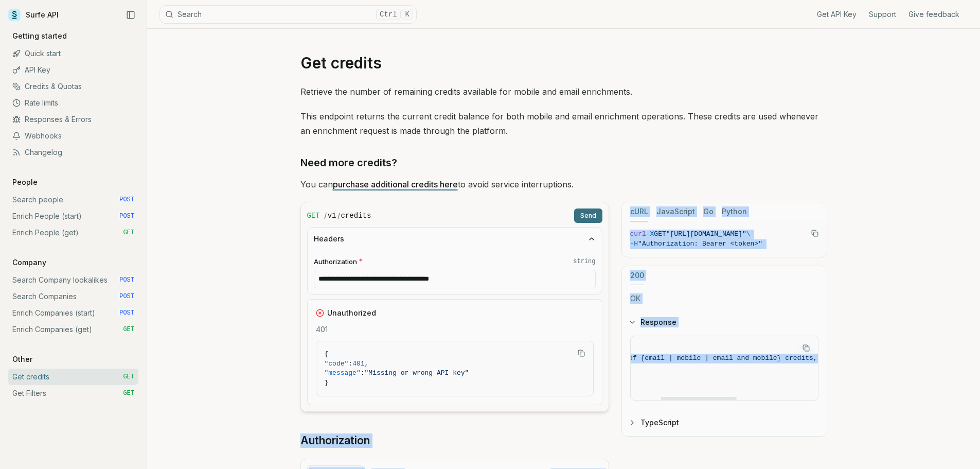
scroll to position [0, 0]
drag, startPoint x: 759, startPoint y: 360, endPoint x: 611, endPoint y: 350, distance: 148.0
click at [611, 350] on div "**********" at bounding box center [563, 354] width 527 height 304
click at [743, 361] on span ""You are out of {email | mobile | email and mobile} credits, buy more here: [UR…" at bounding box center [869, 358] width 381 height 8
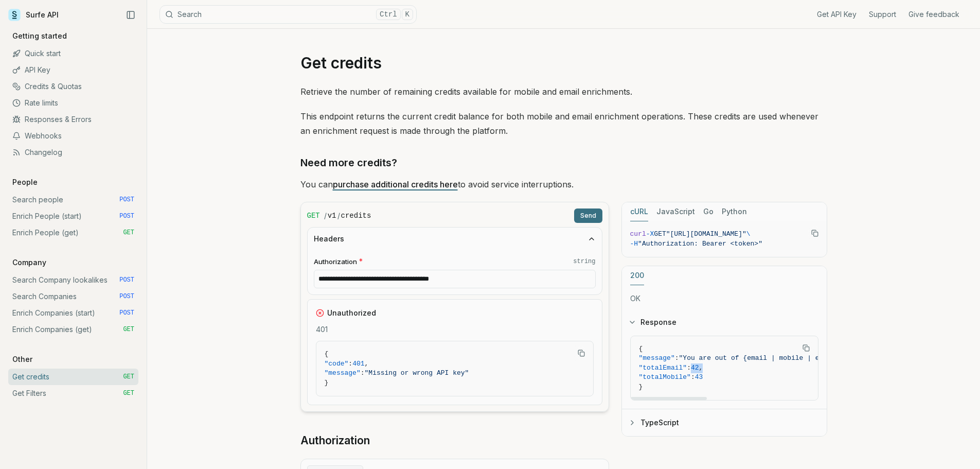
drag, startPoint x: 696, startPoint y: 367, endPoint x: 709, endPoint y: 367, distance: 13.9
click at [709, 367] on span ""totalEmail" : 42 ," at bounding box center [851, 368] width 425 height 10
drag, startPoint x: 699, startPoint y: 377, endPoint x: 709, endPoint y: 376, distance: 10.3
click at [709, 376] on span ""totalMobile" : 43" at bounding box center [851, 377] width 425 height 10
click at [592, 212] on button "Send" at bounding box center [588, 215] width 28 height 14
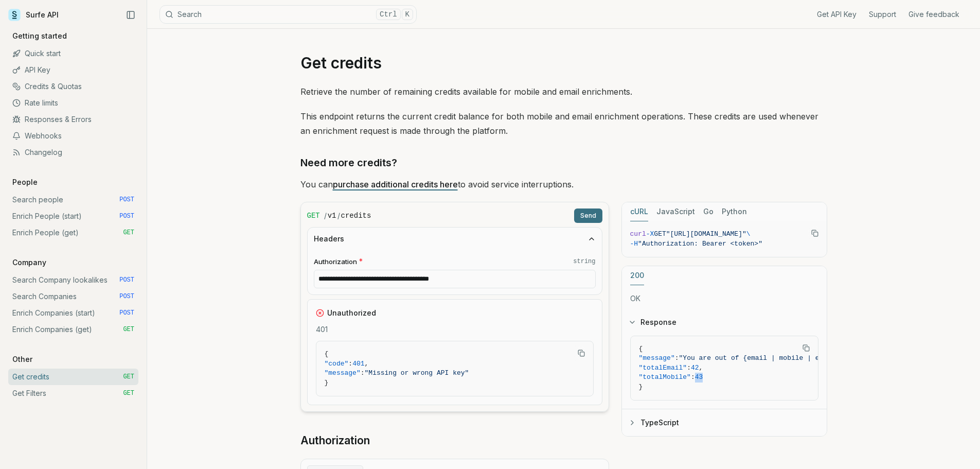
click at [595, 218] on button "Send" at bounding box center [588, 215] width 28 height 14
click at [916, 181] on div "**********" at bounding box center [563, 307] width 833 height 557
click at [589, 210] on button "Send" at bounding box center [588, 215] width 28 height 14
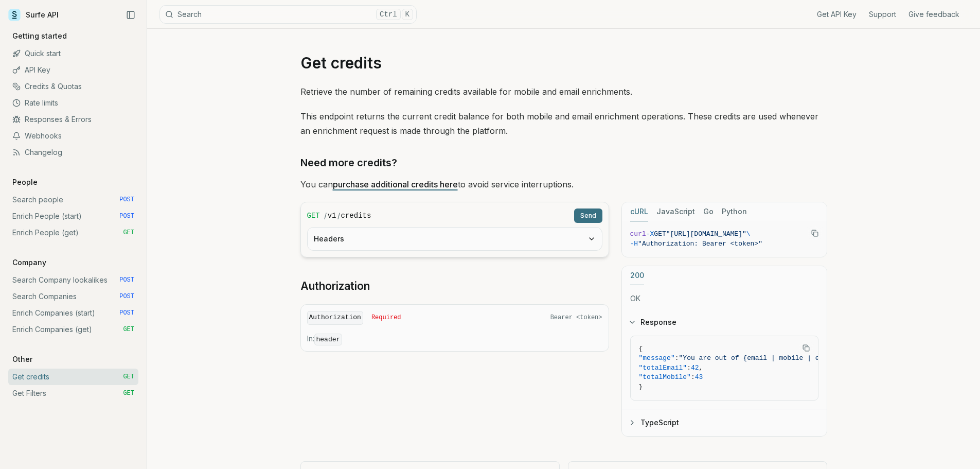
click at [590, 216] on button "Send" at bounding box center [588, 215] width 28 height 14
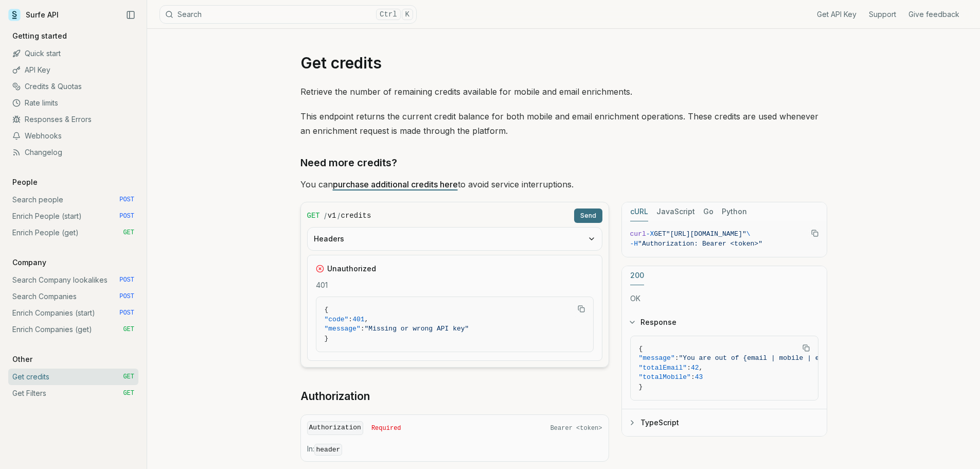
click at [590, 216] on button "Send" at bounding box center [588, 215] width 28 height 14
